Goal: Find contact information: Find contact information

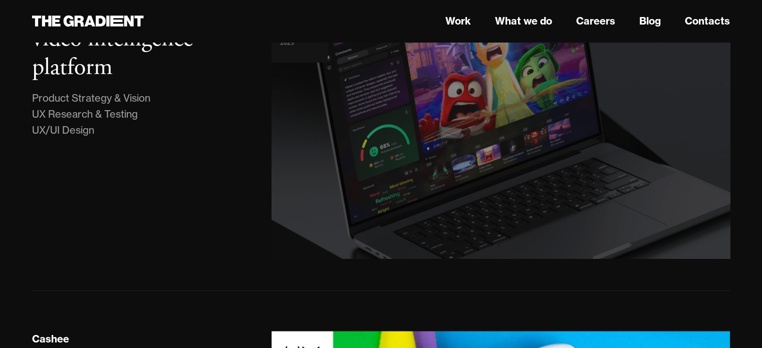
scroll to position [342, 0]
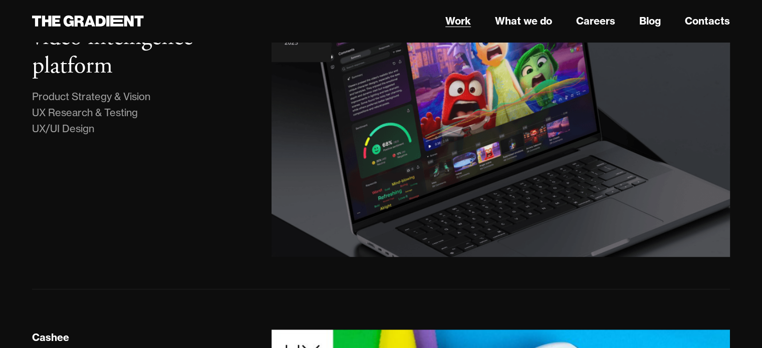
click at [455, 20] on link "Work" at bounding box center [458, 21] width 26 height 15
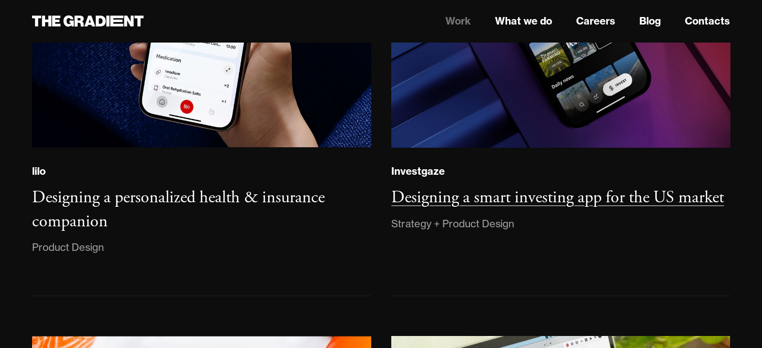
scroll to position [1168, 0]
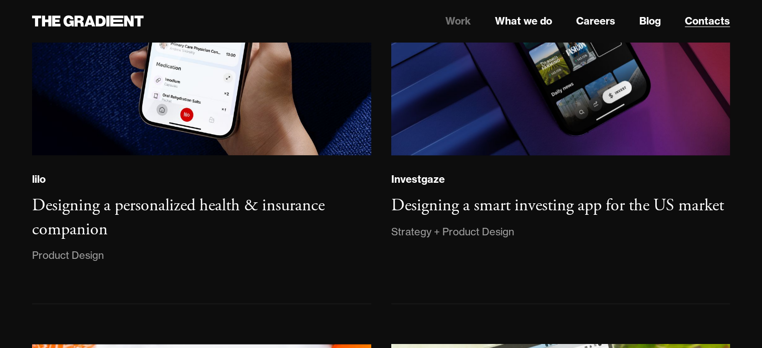
click at [711, 26] on link "Contacts" at bounding box center [707, 21] width 45 height 15
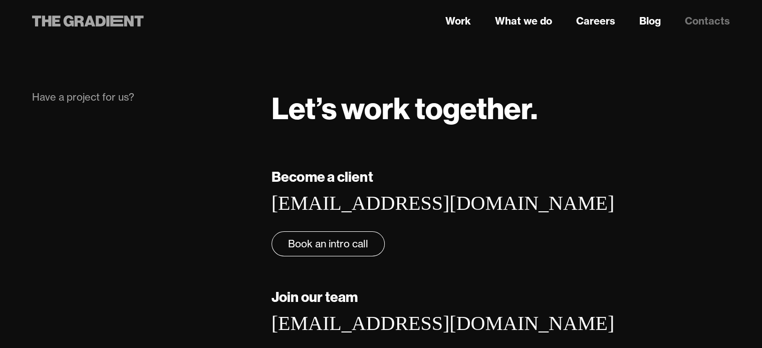
click at [120, 24] on icon at bounding box center [116, 21] width 13 height 11
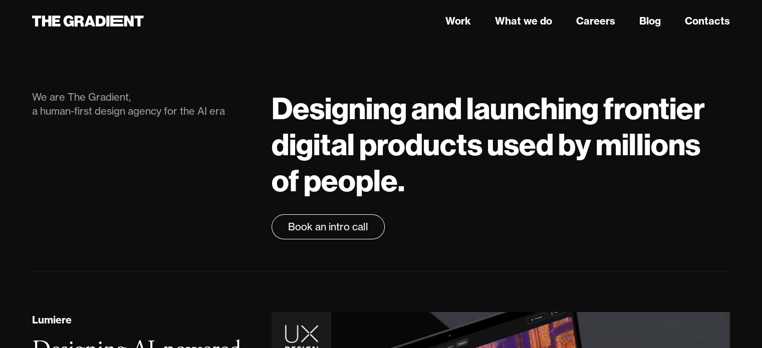
click at [471, 16] on nav "Work What we do Careers Blog Contacts" at bounding box center [500, 21] width 458 height 18
click at [466, 18] on link "Work" at bounding box center [458, 21] width 26 height 15
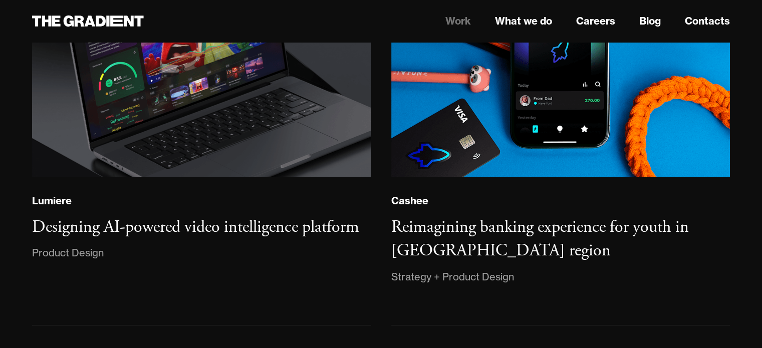
scroll to position [248, 0]
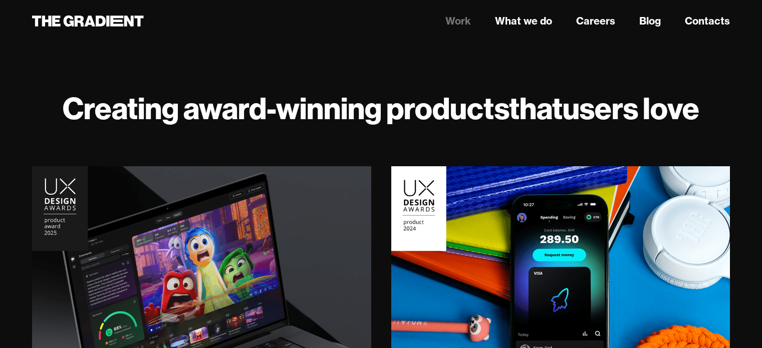
scroll to position [1168, 0]
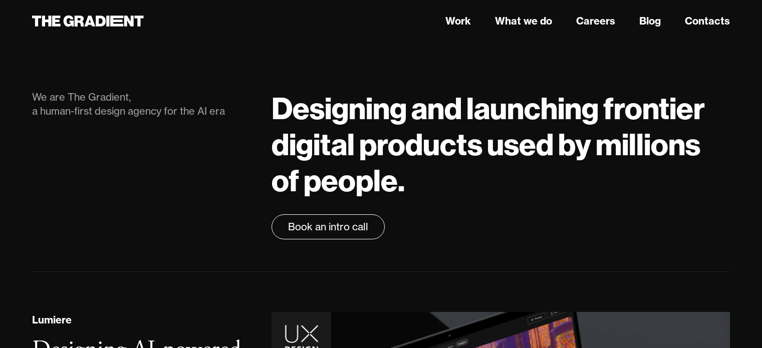
scroll to position [342, 0]
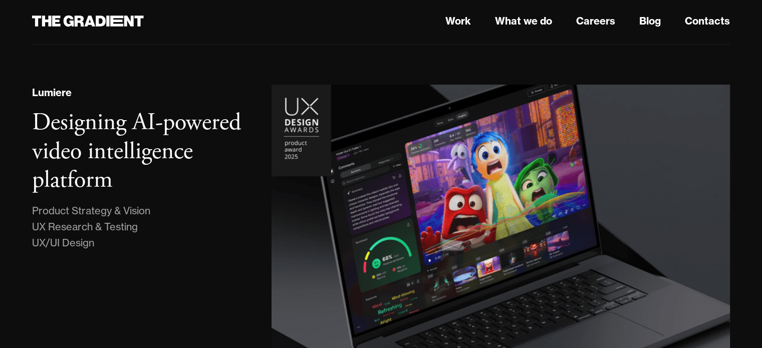
scroll to position [197, 0]
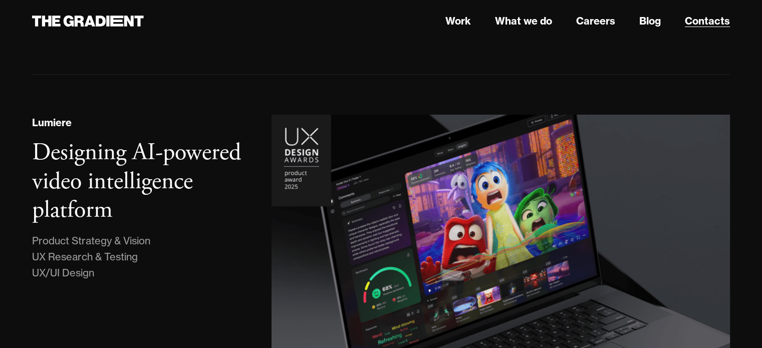
click at [701, 22] on link "Contacts" at bounding box center [707, 21] width 45 height 15
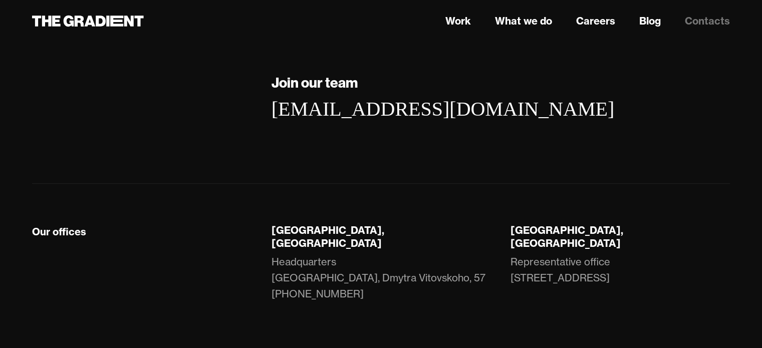
scroll to position [256, 0]
